Goal: Information Seeking & Learning: Learn about a topic

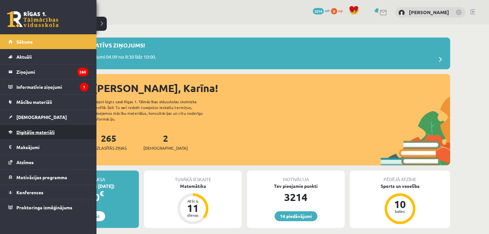
click at [41, 132] on span "Digitālie materiāli" at bounding box center [35, 132] width 38 height 6
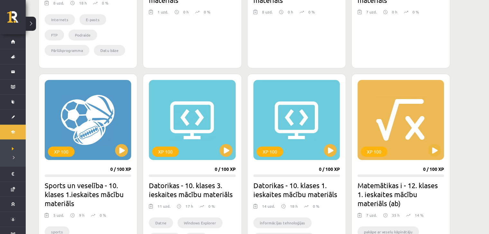
scroll to position [409, 0]
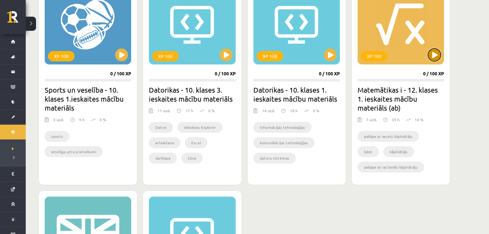
click at [436, 55] on button at bounding box center [434, 55] width 13 height 13
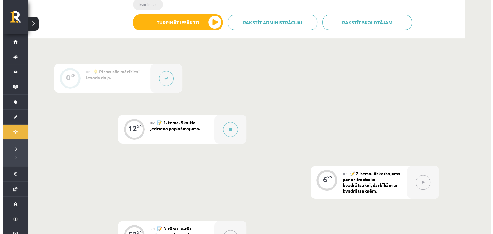
scroll to position [161, 0]
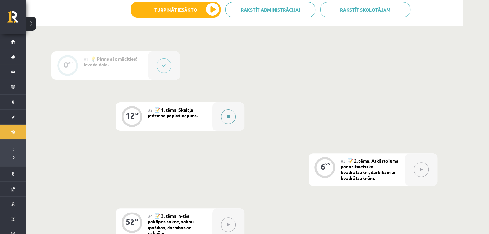
click at [226, 119] on button at bounding box center [228, 117] width 15 height 15
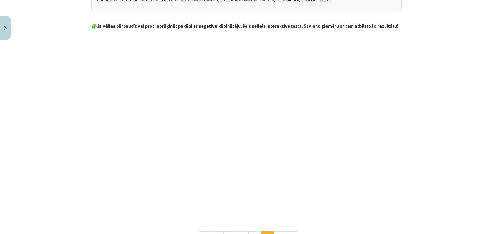
scroll to position [685, 0]
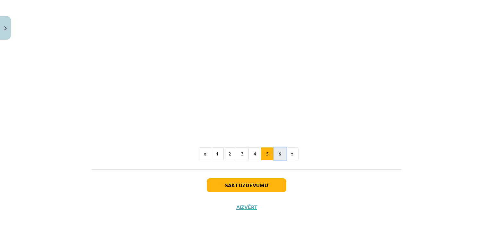
click at [276, 156] on button "6" at bounding box center [280, 154] width 13 height 13
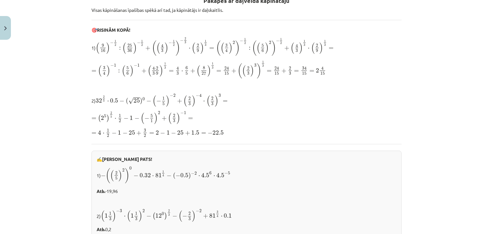
scroll to position [71, 0]
